Goal: Task Accomplishment & Management: Complete application form

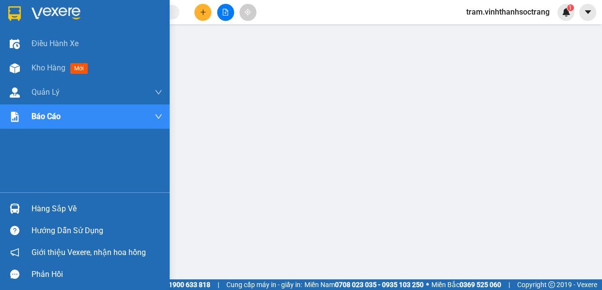
click at [21, 13] on div at bounding box center [14, 13] width 17 height 17
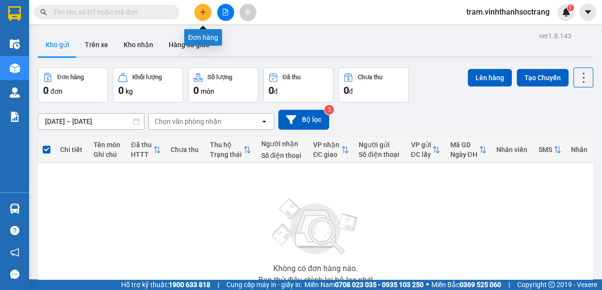
click at [203, 9] on icon "plus" at bounding box center [203, 12] width 7 height 7
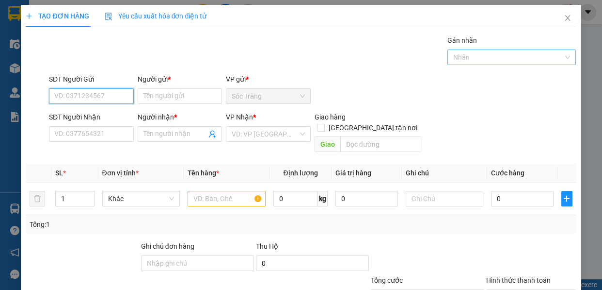
click at [511, 64] on div "Nhãn" at bounding box center [512, 57] width 129 height 16
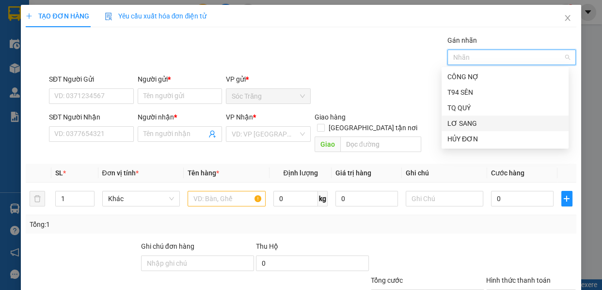
click at [463, 121] on div "LƠ SANG" at bounding box center [505, 123] width 115 height 11
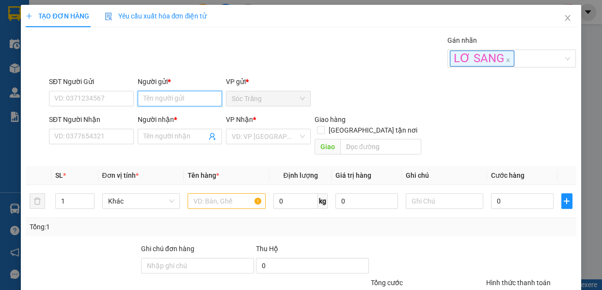
click at [167, 97] on input "Người gửi *" at bounding box center [180, 99] width 85 height 16
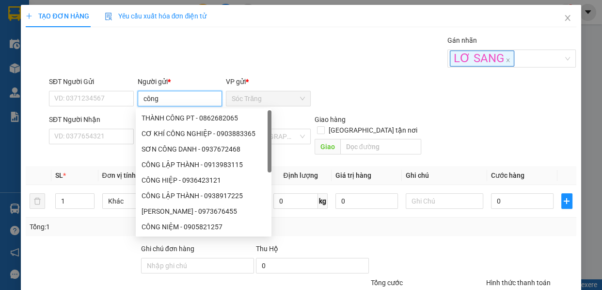
type input "công l"
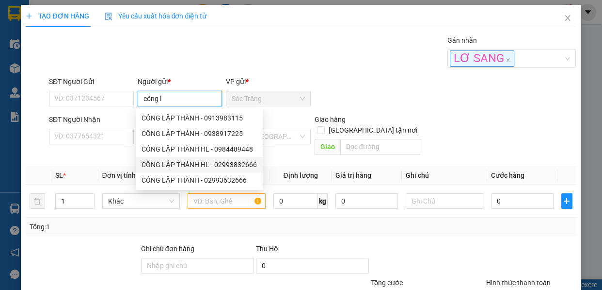
type input "02993832666"
type input "CÔNG LẬP THÀNH HL"
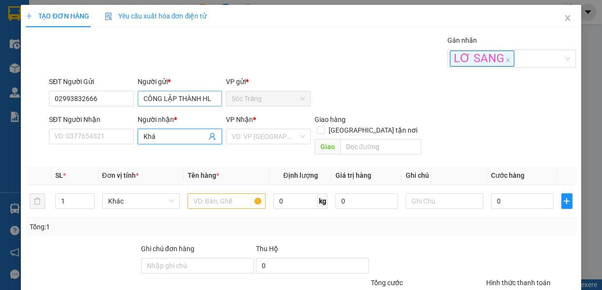
type input "Khái"
type input "02993832777"
type input "KHÁI"
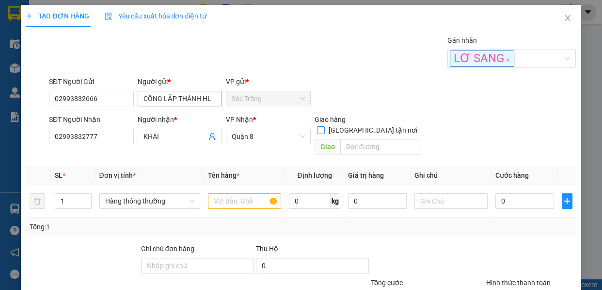
click at [317, 126] on input "[GEOGRAPHIC_DATA] tận nơi" at bounding box center [320, 129] width 7 height 7
checkbox input "true"
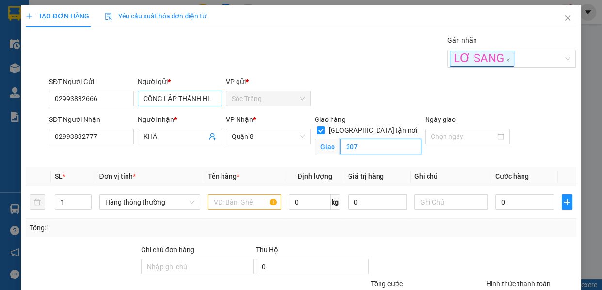
type input "307"
type input "5"
type input "th"
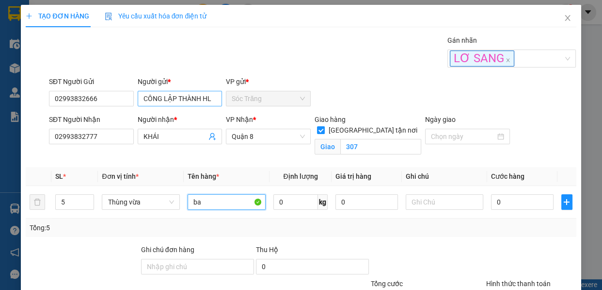
type input "b"
type input "bánh"
type input "50"
type input "1"
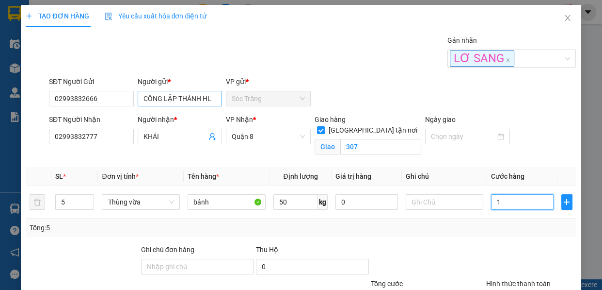
type input "1"
type input "10"
type input "100"
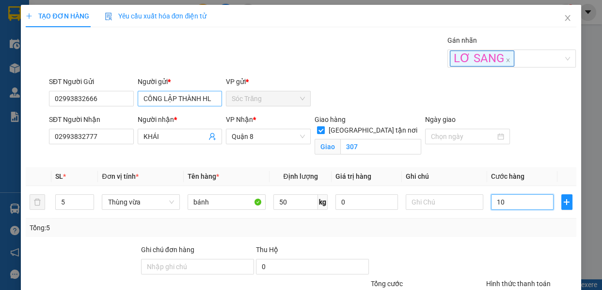
type input "100"
type input "1.000"
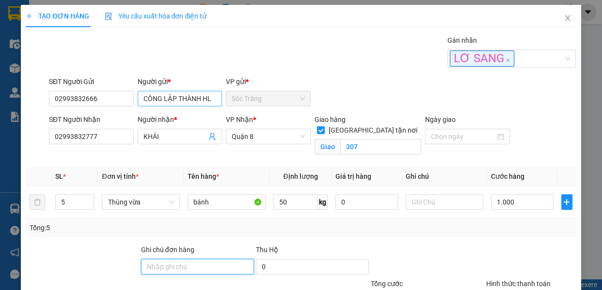
type input "1.000.000"
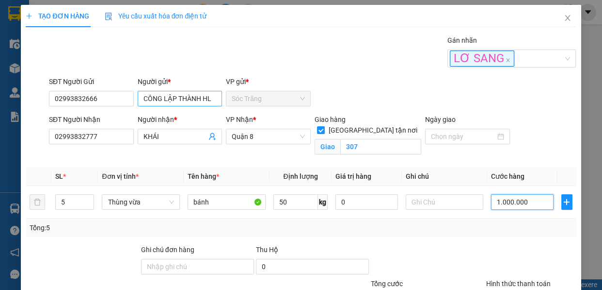
type input "1"
type input "10"
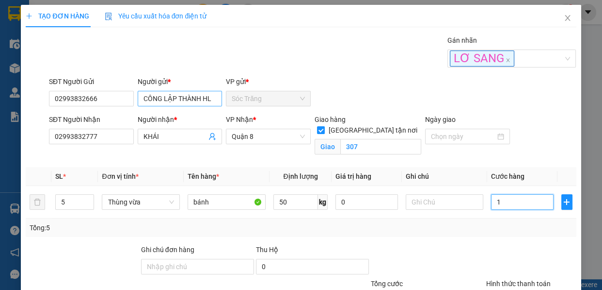
type input "10"
type input "100"
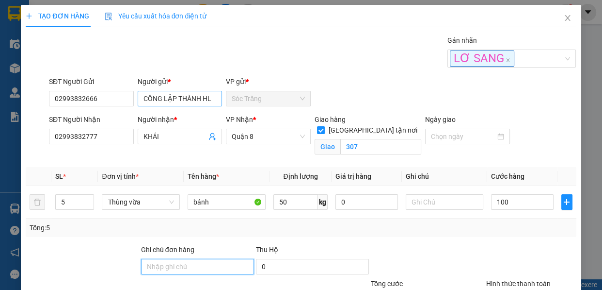
type input "100.000"
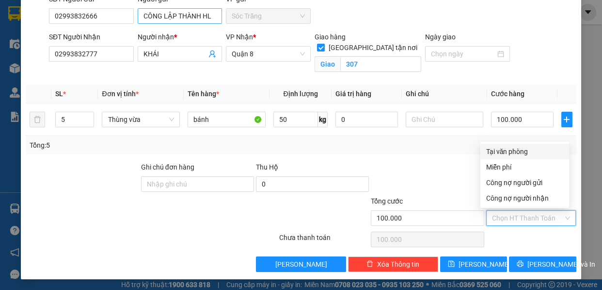
type input "0"
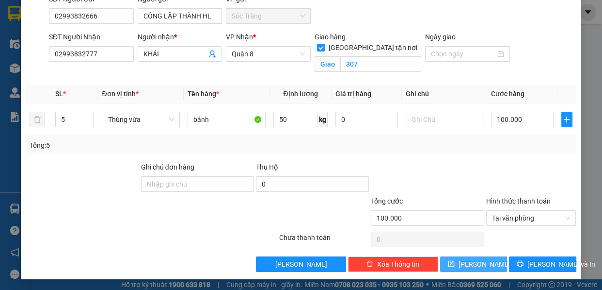
click at [445, 259] on button "[PERSON_NAME]" at bounding box center [473, 264] width 67 height 16
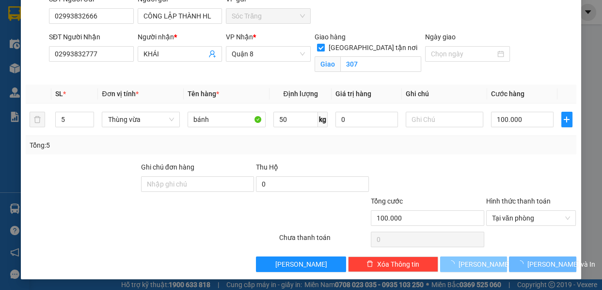
checkbox input "false"
type input "1"
type input "0"
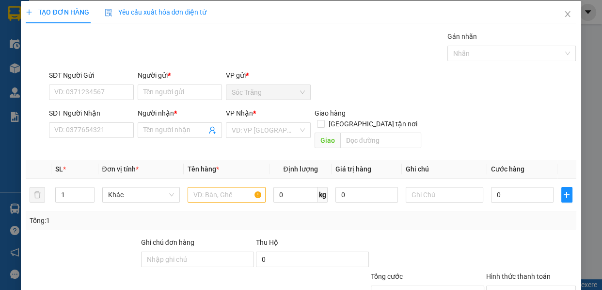
scroll to position [0, 0]
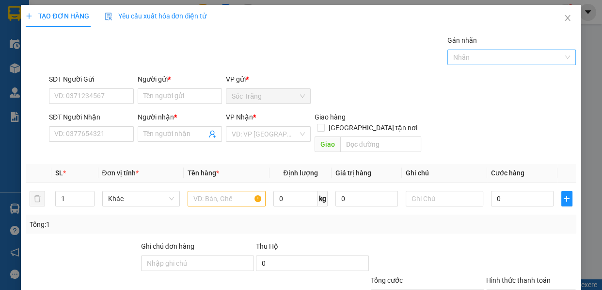
click at [484, 54] on div at bounding box center [507, 57] width 114 height 12
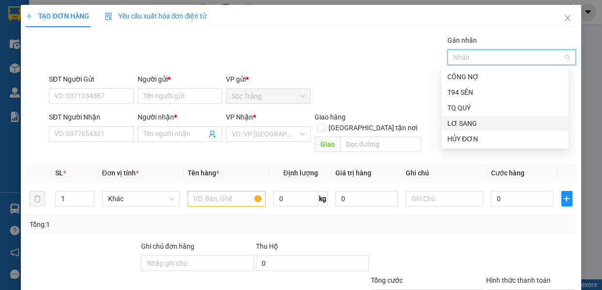
click at [470, 122] on div "LƠ SANG" at bounding box center [505, 123] width 115 height 11
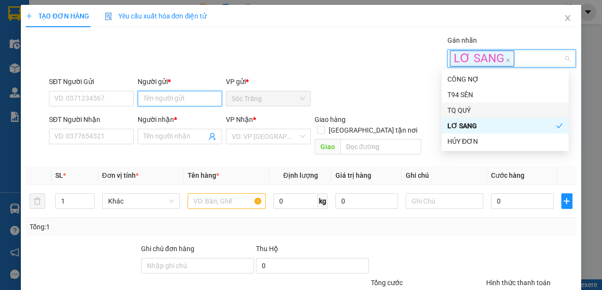
click at [197, 99] on input "Người gửi *" at bounding box center [180, 99] width 85 height 16
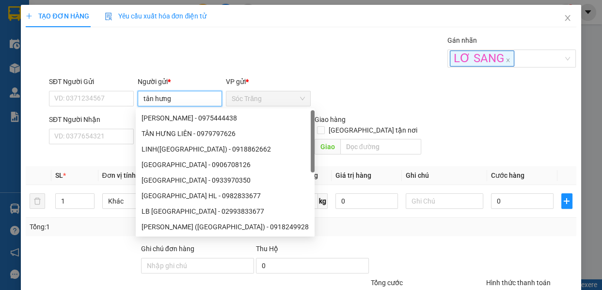
type input "tân hưng"
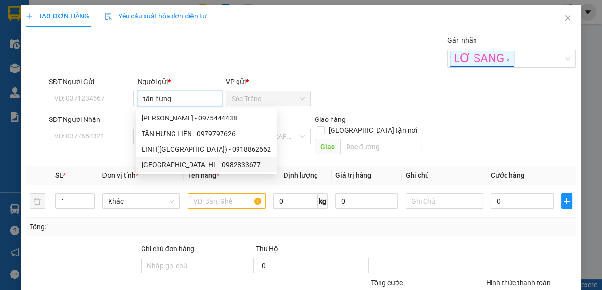
type input "0982833677"
type input "TÂN HƯNG HL"
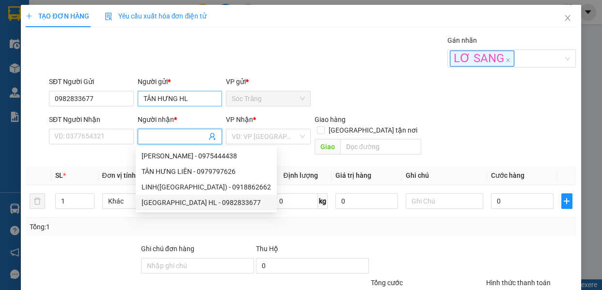
type input "0982833677"
type input "TÂN HƯNG HL"
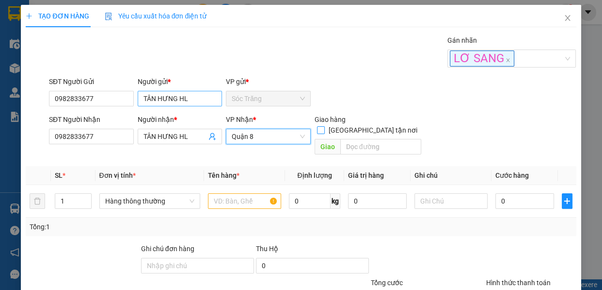
click at [317, 126] on input "[GEOGRAPHIC_DATA] tận nơi" at bounding box center [320, 129] width 7 height 7
checkbox input "true"
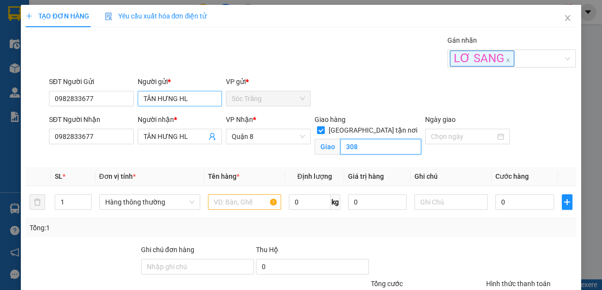
type input "308"
type input "15"
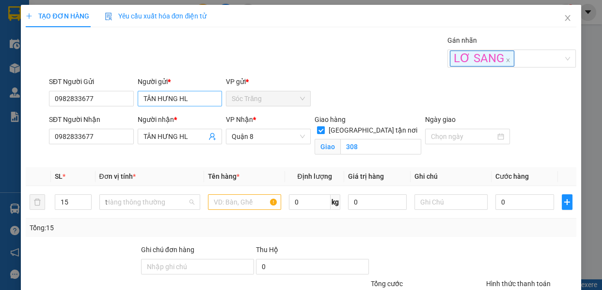
type input "th"
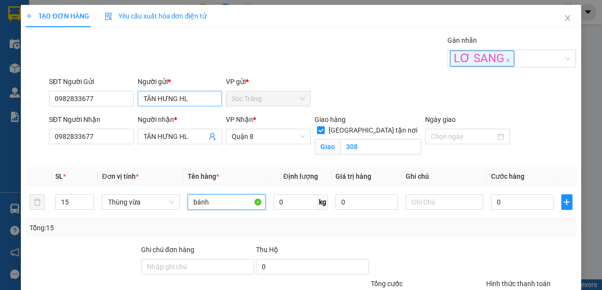
type input "bánh"
type input "150"
type input "2"
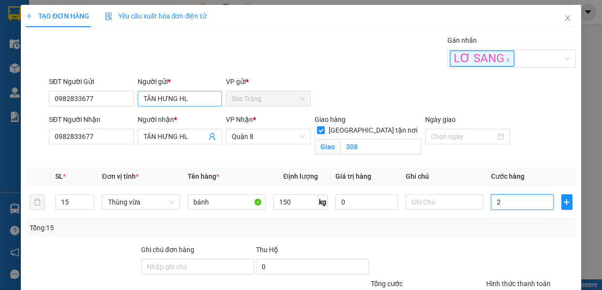
type input "26"
type input "265"
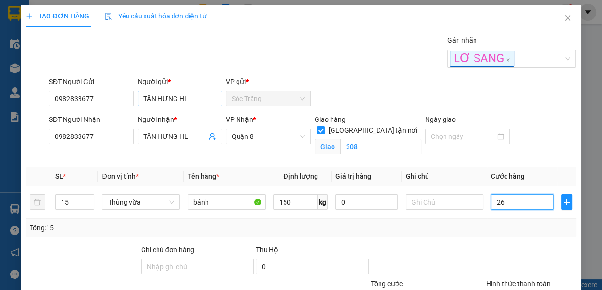
type input "265"
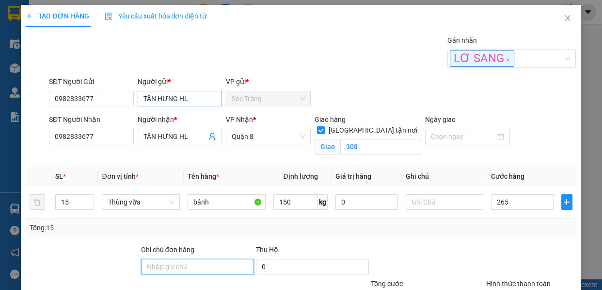
type input "265.000"
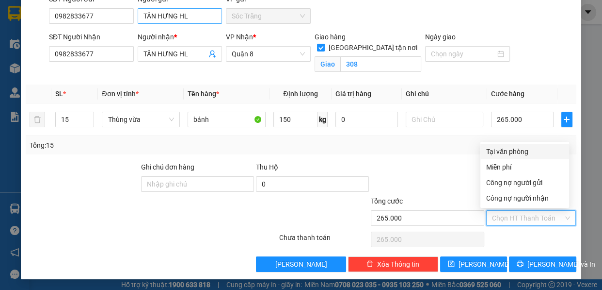
type input "0"
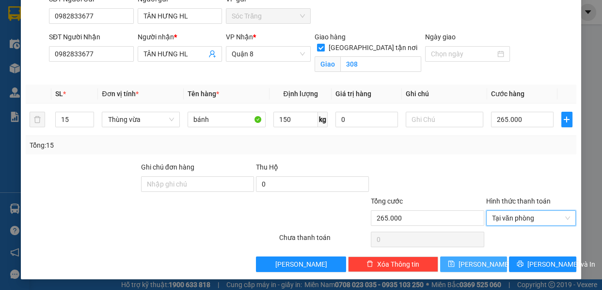
click at [473, 260] on span "[PERSON_NAME]" at bounding box center [485, 264] width 52 height 11
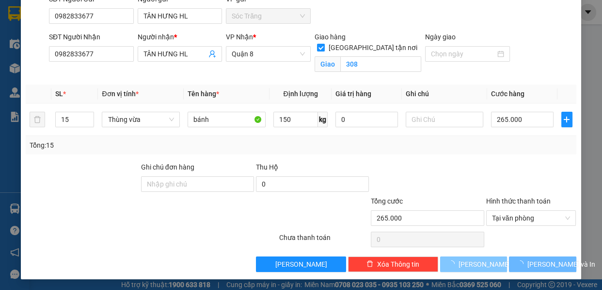
checkbox input "false"
type input "1"
type input "0"
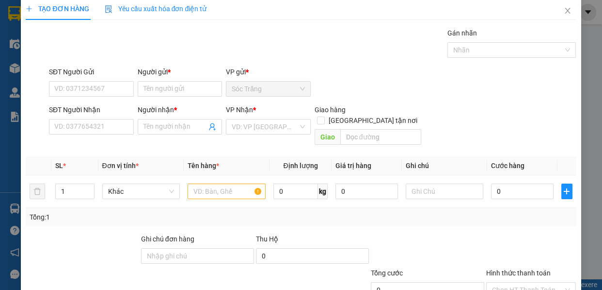
scroll to position [0, 0]
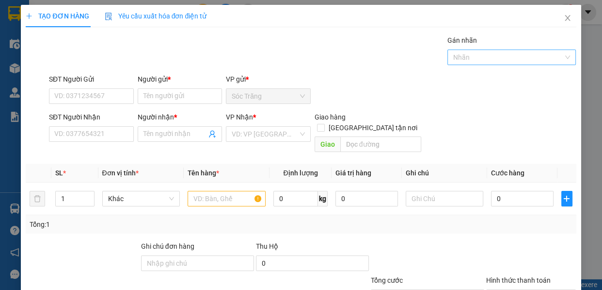
click at [464, 51] on div at bounding box center [507, 57] width 114 height 12
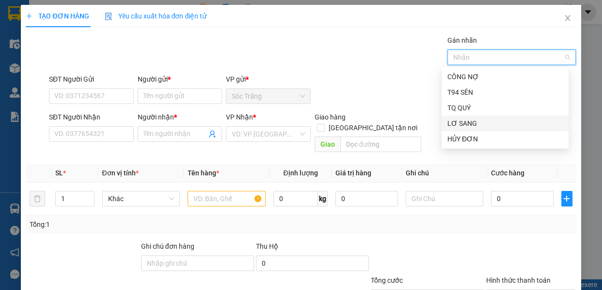
click at [474, 125] on div "LƠ SANG" at bounding box center [505, 123] width 115 height 11
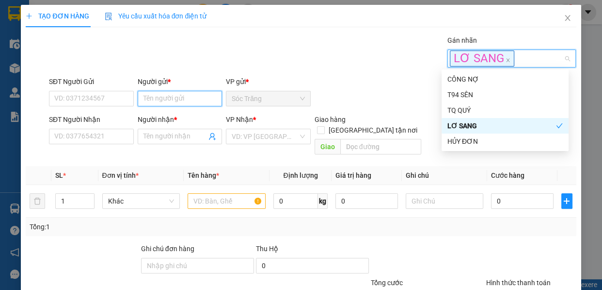
click at [184, 92] on input "Người gửi *" at bounding box center [180, 99] width 85 height 16
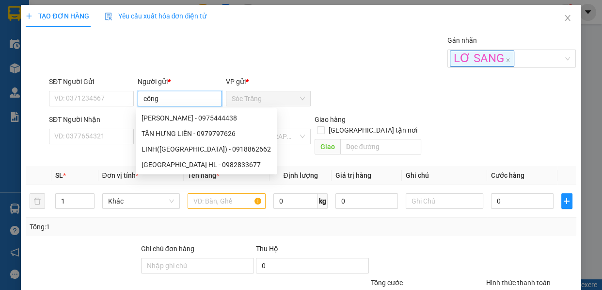
type input "công l"
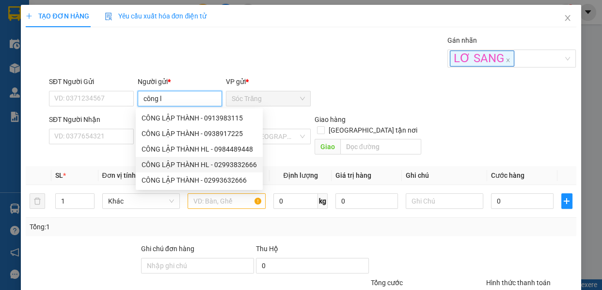
type input "02993832666"
type input "CÔNG LẬP THÀNH HL"
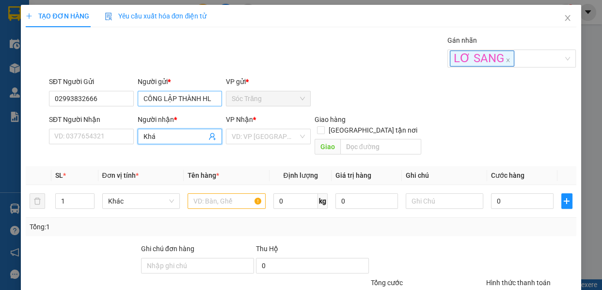
type input "Khái"
type input "02993832777"
type input "KHÁI"
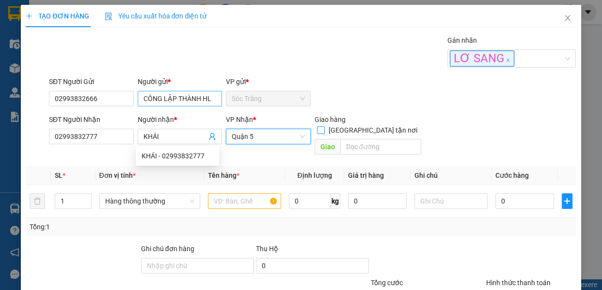
click at [317, 126] on input "[GEOGRAPHIC_DATA] tận nơi" at bounding box center [320, 129] width 7 height 7
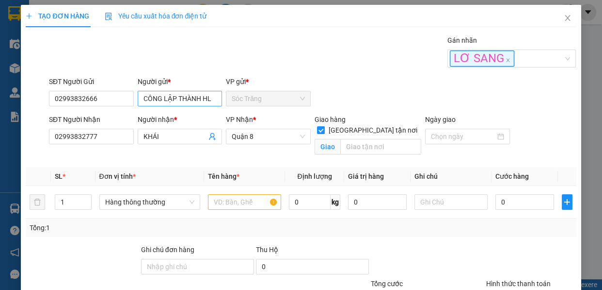
click at [317, 126] on input "[GEOGRAPHIC_DATA] tận nơi" at bounding box center [320, 129] width 7 height 7
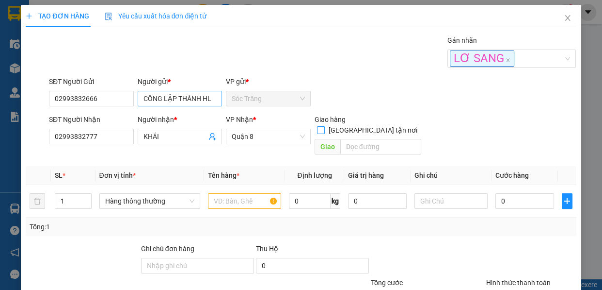
click at [317, 126] on input "[GEOGRAPHIC_DATA] tận nơi" at bounding box center [320, 129] width 7 height 7
checkbox input "true"
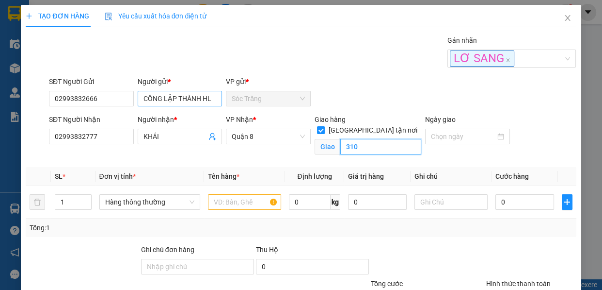
type input "310"
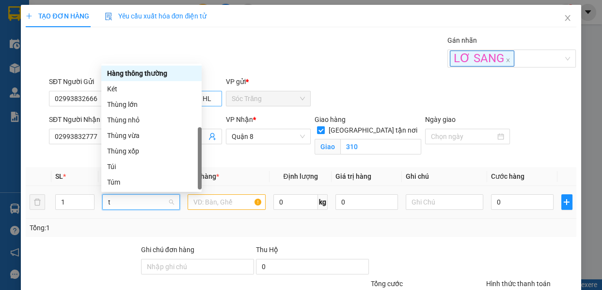
scroll to position [31, 0]
type input "th"
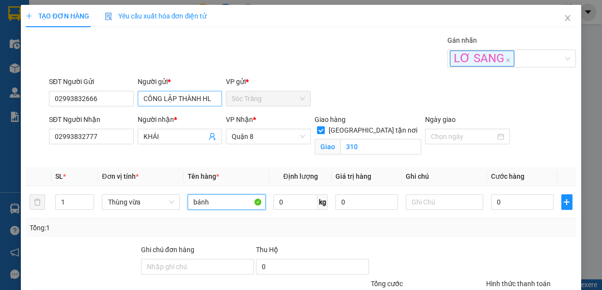
type input "bánh"
type input "2"
type input "10"
type input "20"
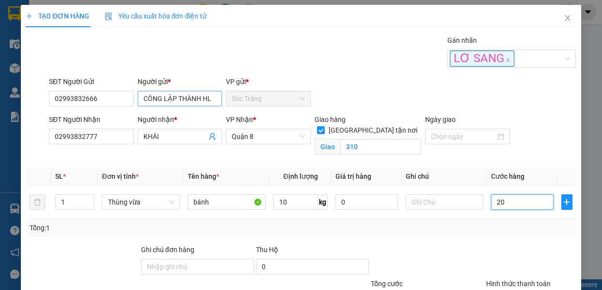
type input "20"
type input "20.000"
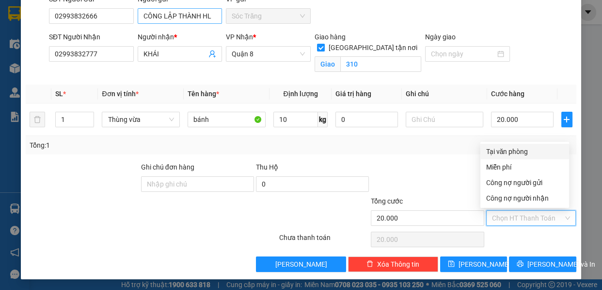
type input "0"
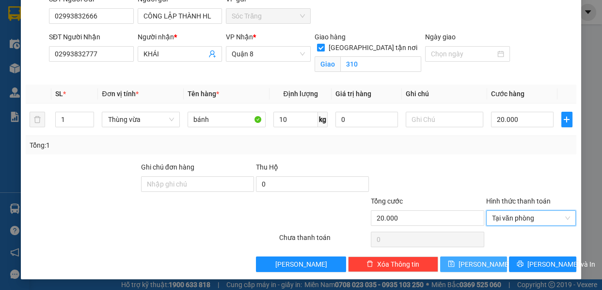
click at [470, 266] on span "[PERSON_NAME]" at bounding box center [485, 264] width 52 height 11
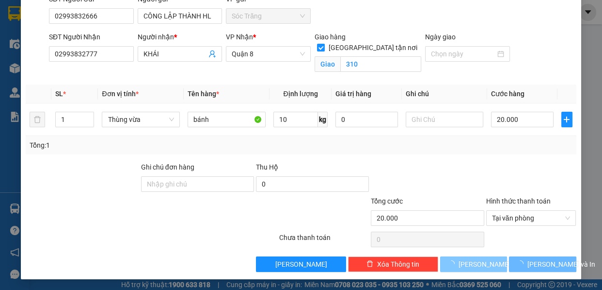
checkbox input "false"
type input "0"
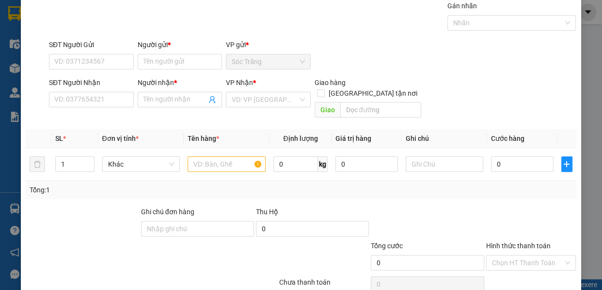
scroll to position [0, 0]
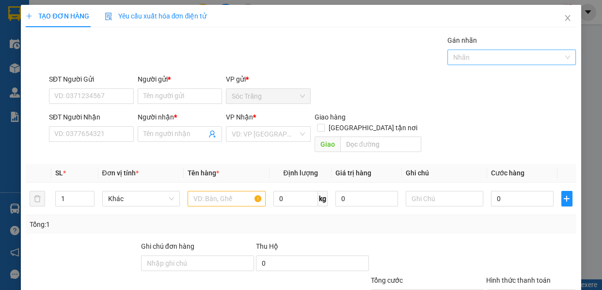
click at [457, 57] on div at bounding box center [507, 57] width 114 height 12
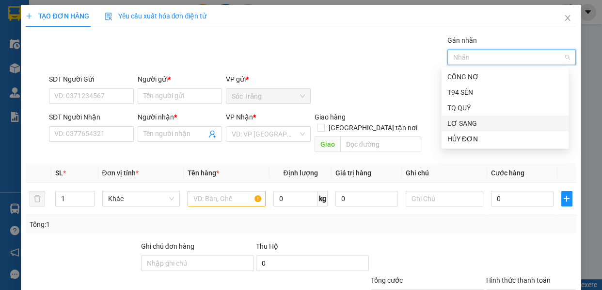
click at [472, 120] on div "LƠ SANG" at bounding box center [505, 123] width 115 height 11
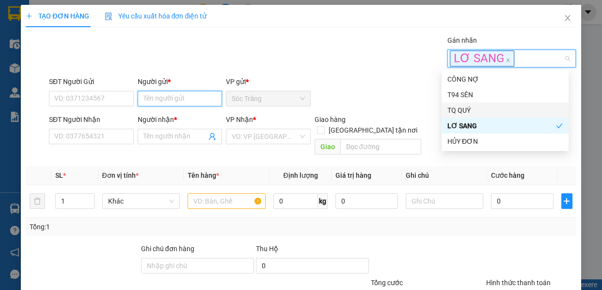
click at [201, 102] on input "Người gửi *" at bounding box center [180, 99] width 85 height 16
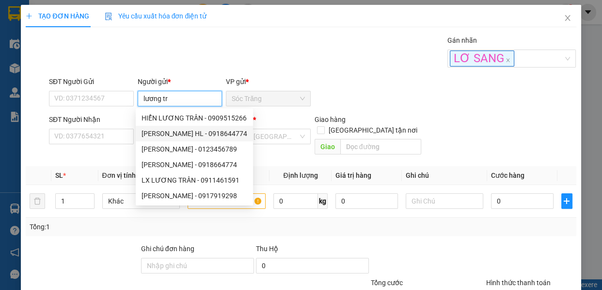
type input "LƯƠNG TRÂN HL"
type input "0918644774"
type input "LƯƠNG TRÂN HL"
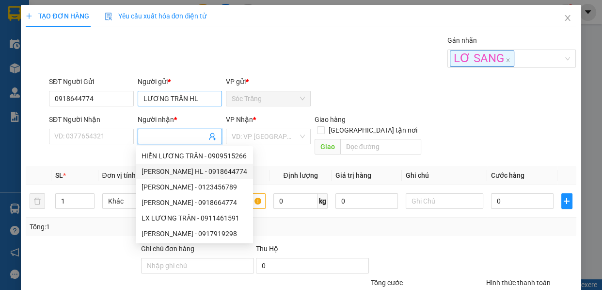
type input "0918644774"
type input "LƯƠNG TRÂN HL"
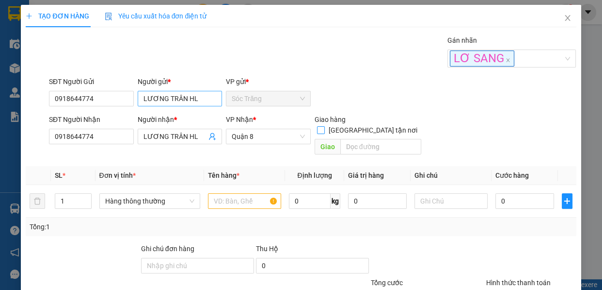
click at [317, 126] on input "[GEOGRAPHIC_DATA] tận nơi" at bounding box center [320, 129] width 7 height 7
checkbox input "true"
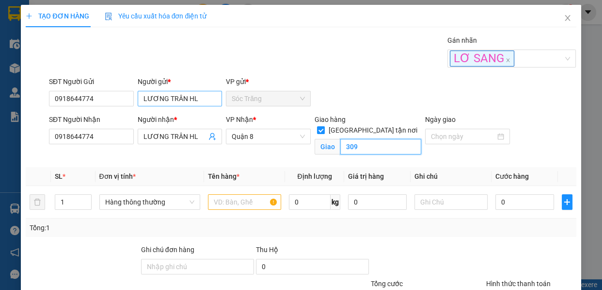
type input "309"
type input "8"
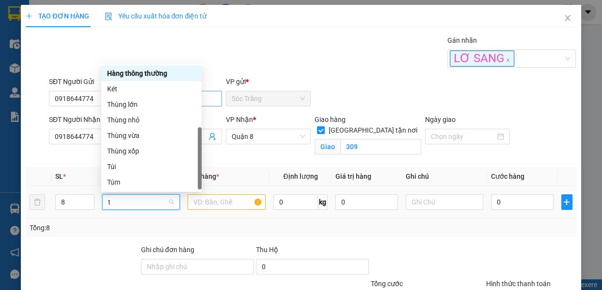
scroll to position [31, 0]
type input "th"
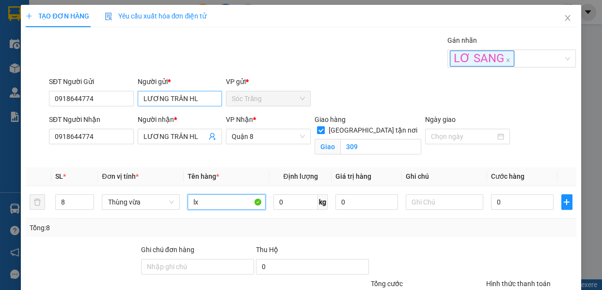
type input "lx"
type input "160"
type input "1"
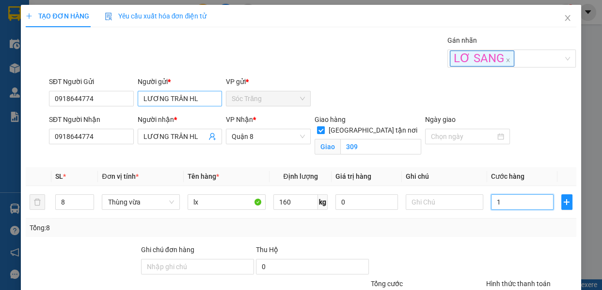
type input "13"
type input "130"
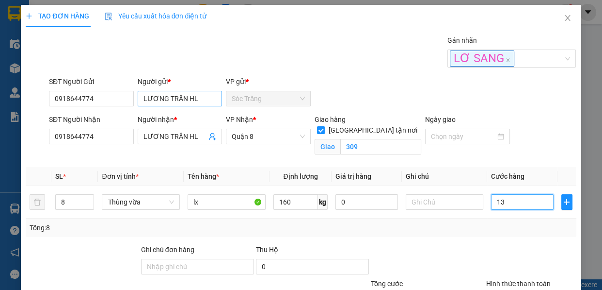
type input "130"
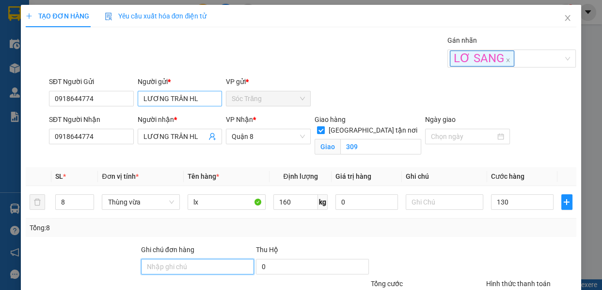
type input "130.000"
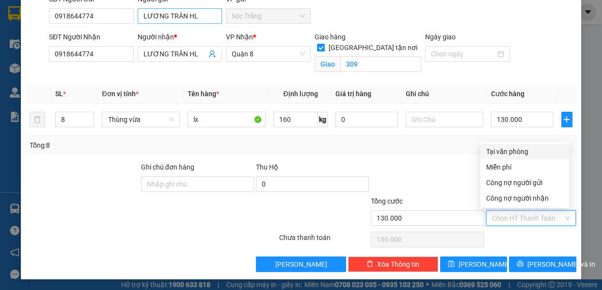
type input "0"
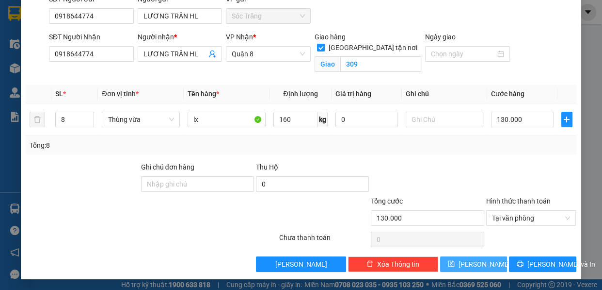
click at [447, 259] on button "[PERSON_NAME]" at bounding box center [473, 264] width 67 height 16
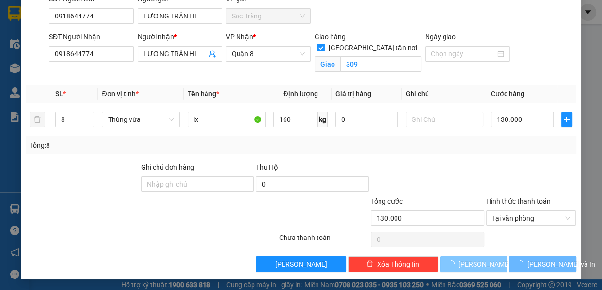
checkbox input "false"
type input "1"
type input "0"
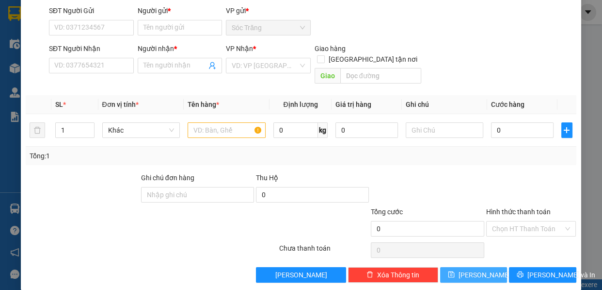
scroll to position [0, 0]
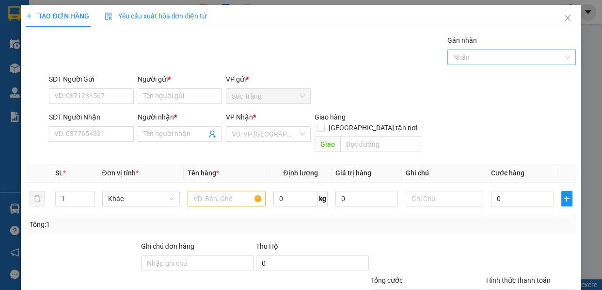
click at [504, 55] on div at bounding box center [507, 57] width 114 height 12
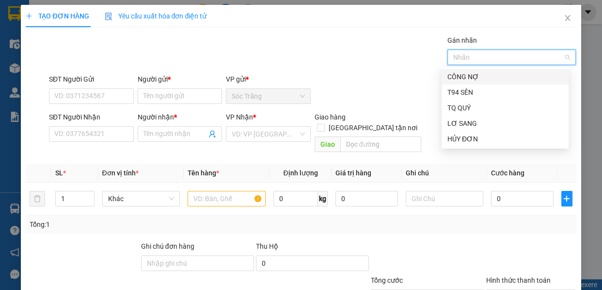
click at [498, 73] on div "CÔNG NỢ" at bounding box center [505, 76] width 115 height 11
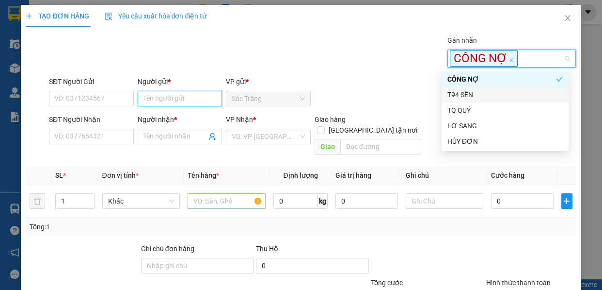
click at [199, 99] on input "Người gửi *" at bounding box center [180, 99] width 85 height 16
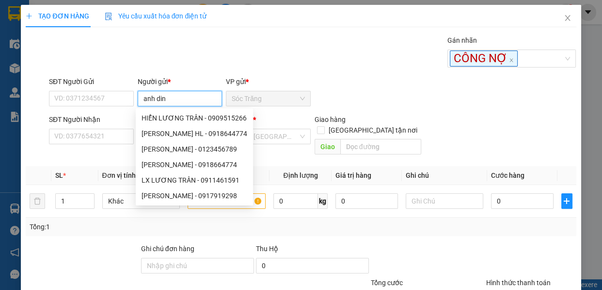
type input "[PERSON_NAME]"
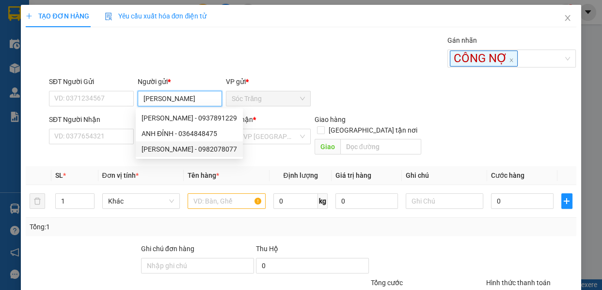
type input "0982078077"
type input "[PERSON_NAME]"
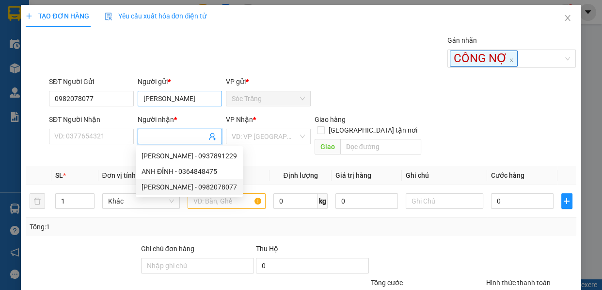
type input "0982078077"
type input "[PERSON_NAME]"
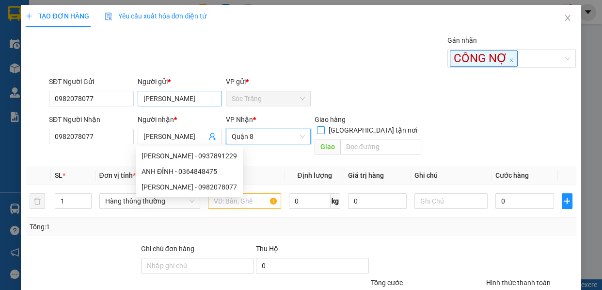
click at [317, 126] on input "[GEOGRAPHIC_DATA] tận nơi" at bounding box center [320, 129] width 7 height 7
checkbox input "true"
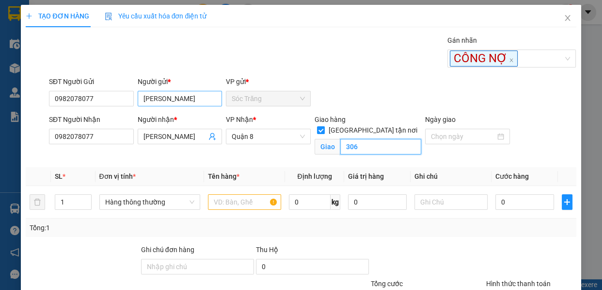
type input "306"
type input "9"
type input "b"
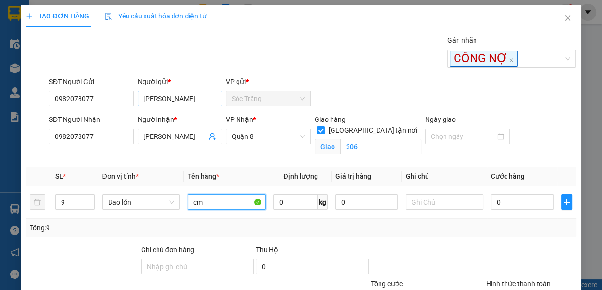
type input "cm"
type input "450"
type input "3"
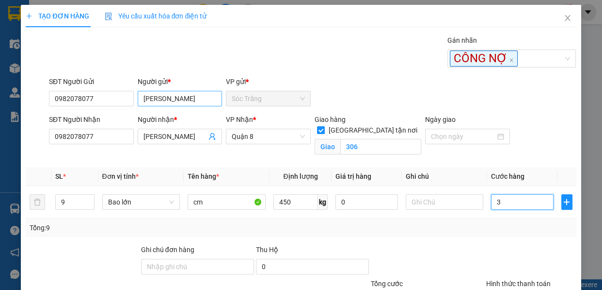
type input "36"
type input "360"
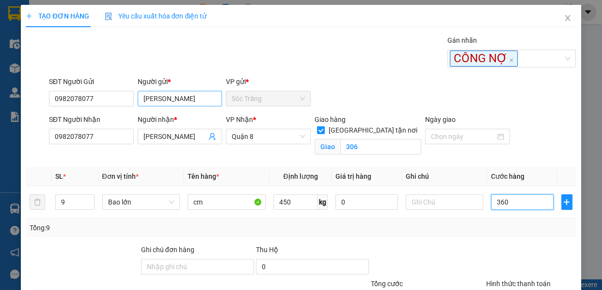
type input "360"
type input "360.000"
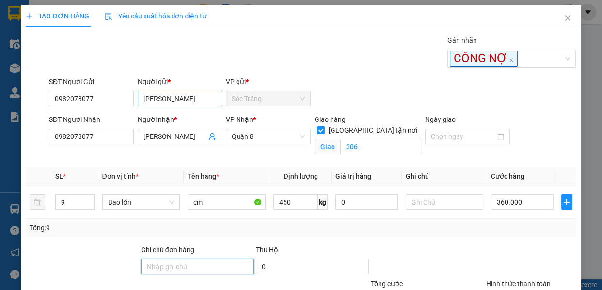
type input "360.000"
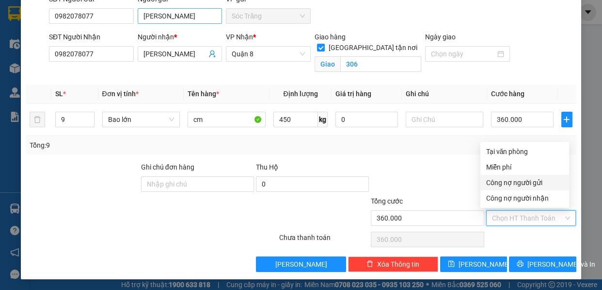
type input "0"
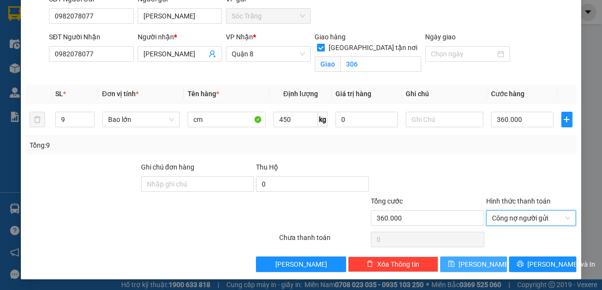
click at [464, 262] on button "[PERSON_NAME]" at bounding box center [473, 264] width 67 height 16
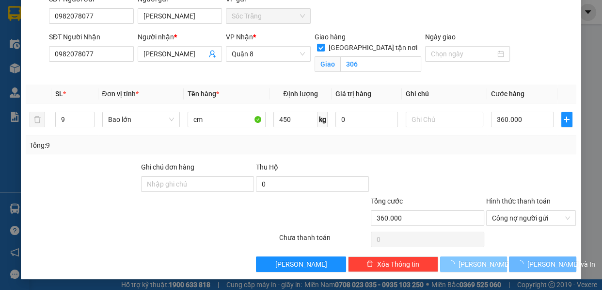
checkbox input "false"
type input "1"
type input "0"
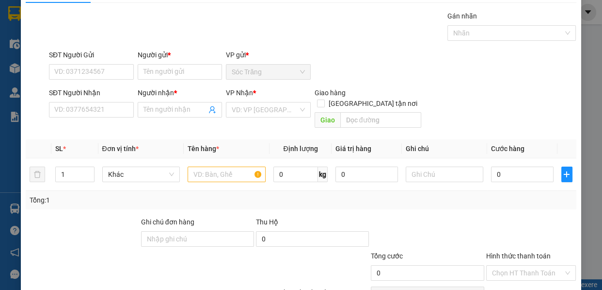
scroll to position [0, 0]
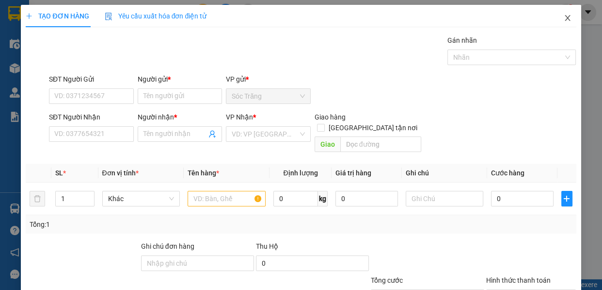
click at [564, 16] on icon "close" at bounding box center [568, 18] width 8 height 8
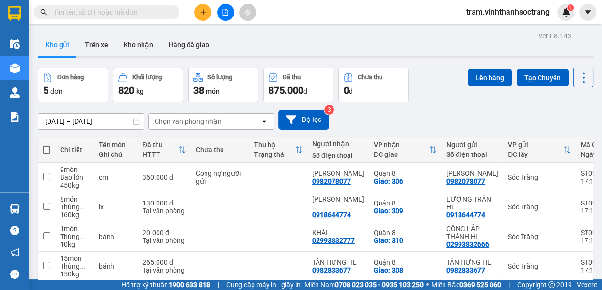
scroll to position [44, 0]
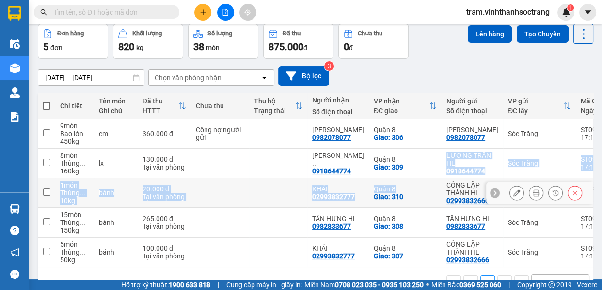
drag, startPoint x: 397, startPoint y: 175, endPoint x: 396, endPoint y: 186, distance: 11.7
click at [397, 185] on tbody "9 món Bao lớn 450 kg cm 360.000 đ Công nợ người gửi ANH DINH 0982078077 Quận 8…" at bounding box center [420, 193] width 765 height 148
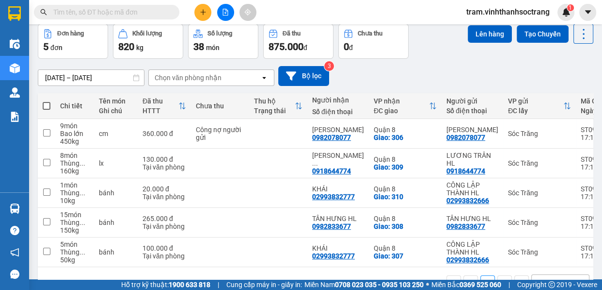
click at [426, 67] on div "[DATE] – [DATE] Press the down arrow key to interact with the calendar and sele…" at bounding box center [316, 76] width 556 height 20
click at [45, 102] on span at bounding box center [47, 106] width 8 height 8
click at [47, 101] on input "checkbox" at bounding box center [47, 101] width 0 height 0
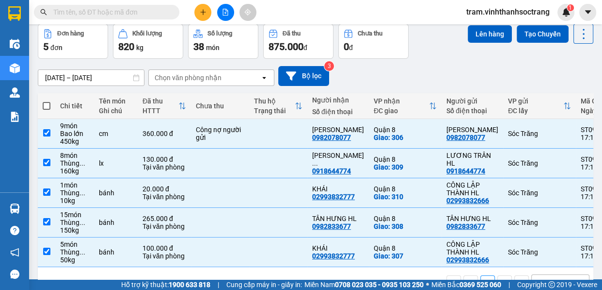
checkbox input "true"
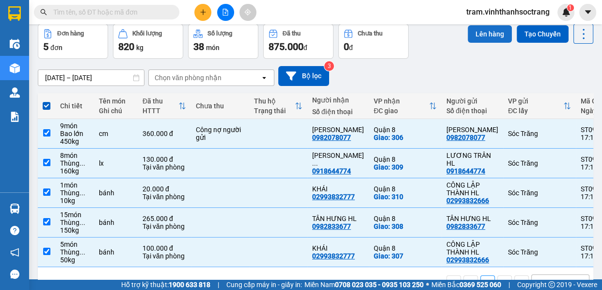
click at [485, 35] on button "Lên hàng" at bounding box center [490, 33] width 44 height 17
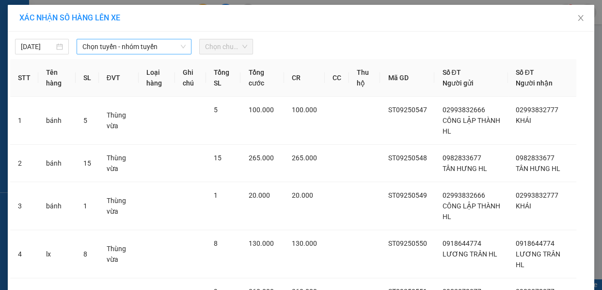
click at [140, 53] on span "Chọn tuyến - nhóm tuyến" at bounding box center [133, 46] width 103 height 15
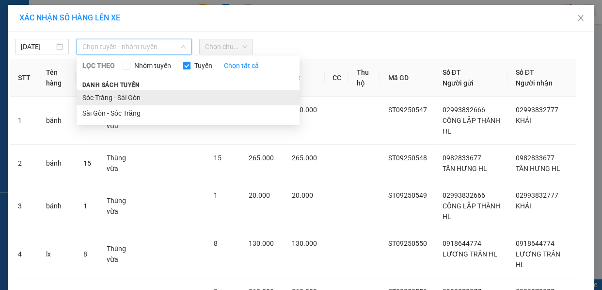
click at [147, 93] on li "Sóc Trăng - Sài Gòn" at bounding box center [188, 98] width 223 height 16
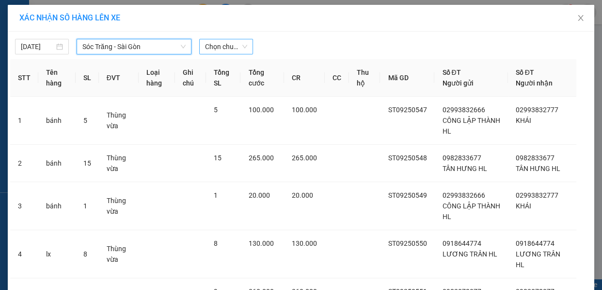
click at [244, 44] on div "Chọn chuyến" at bounding box center [226, 47] width 54 height 16
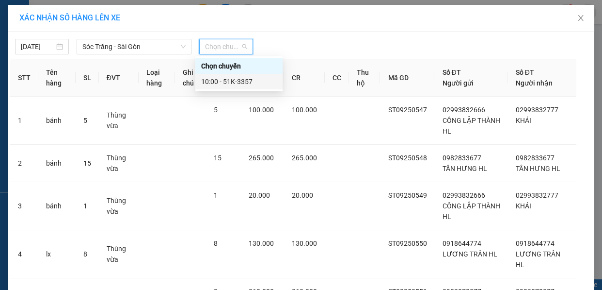
click at [240, 82] on div "10:00 - 51K-3357" at bounding box center [239, 81] width 76 height 11
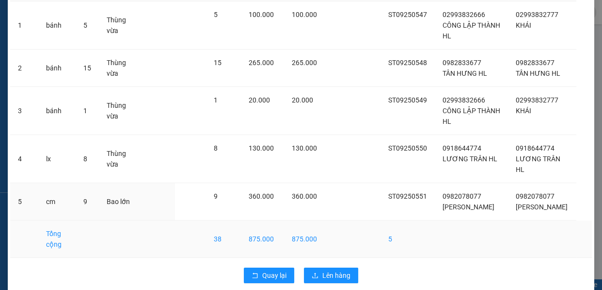
scroll to position [112, 0]
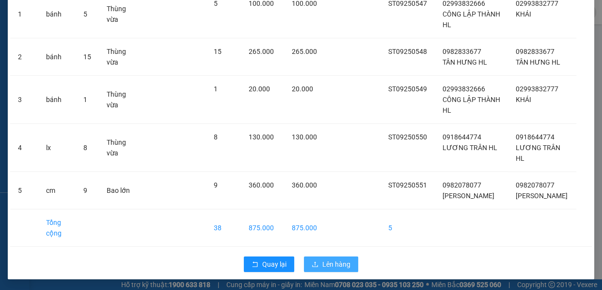
click at [333, 259] on span "Lên hàng" at bounding box center [337, 264] width 28 height 11
